Goal: Book appointment/travel/reservation

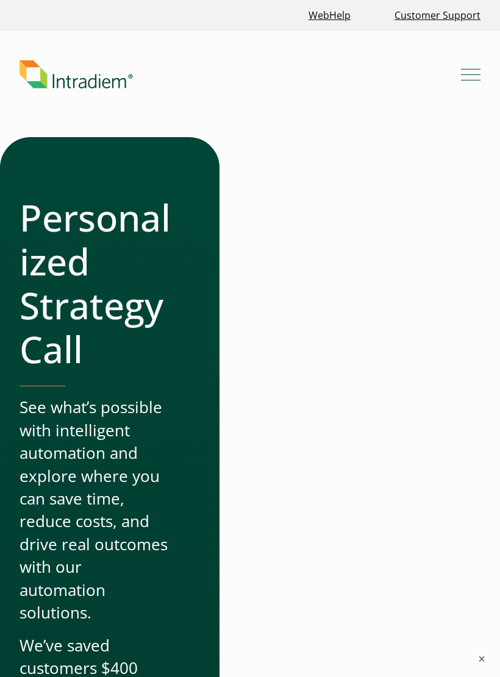
scroll to position [1, 0]
click at [313, 298] on div at bounding box center [365, 524] width 230 height 774
click at [333, 288] on div at bounding box center [365, 524] width 230 height 774
click at [340, 288] on div at bounding box center [365, 524] width 230 height 774
click at [353, 284] on div at bounding box center [365, 524] width 230 height 774
